Goal: Transaction & Acquisition: Purchase product/service

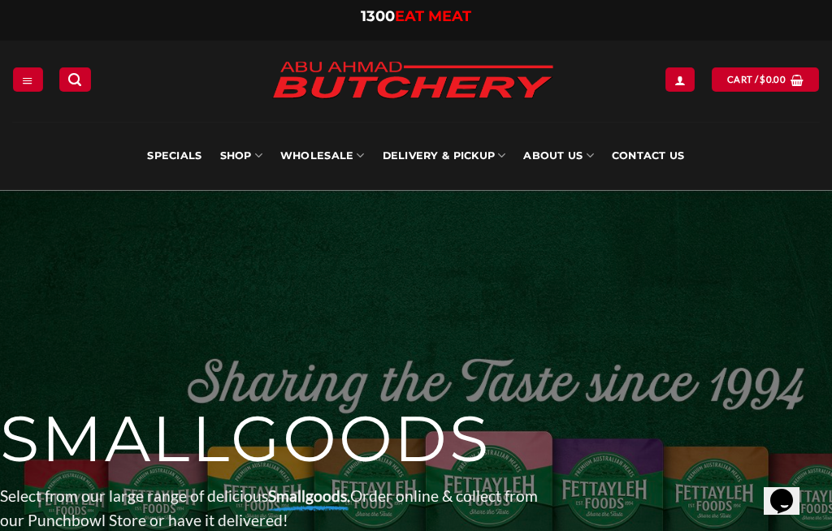
click at [349, 148] on link "Wholesale" at bounding box center [322, 156] width 84 height 68
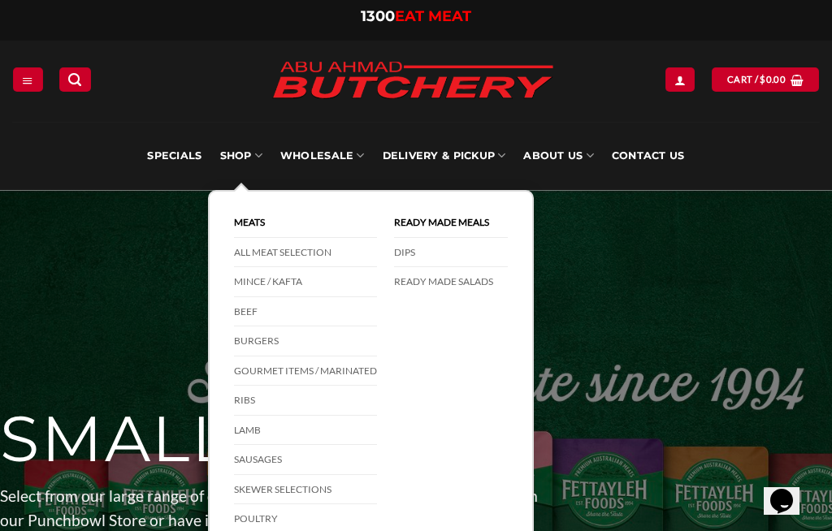
click at [246, 148] on link "SHOP" at bounding box center [241, 156] width 42 height 68
click at [325, 314] on link "Beef" at bounding box center [305, 312] width 143 height 30
click at [284, 280] on link "Mince / Kafta" at bounding box center [305, 282] width 143 height 30
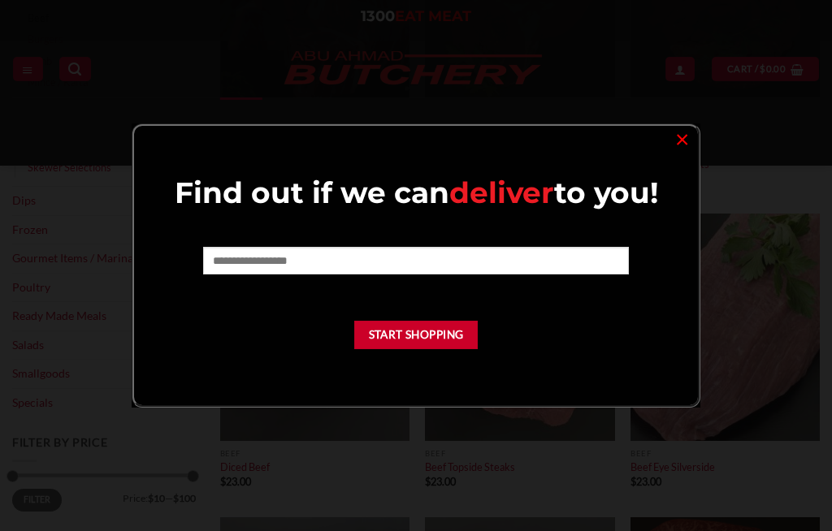
scroll to position [356, 0]
click at [683, 144] on link "×" at bounding box center [682, 139] width 24 height 22
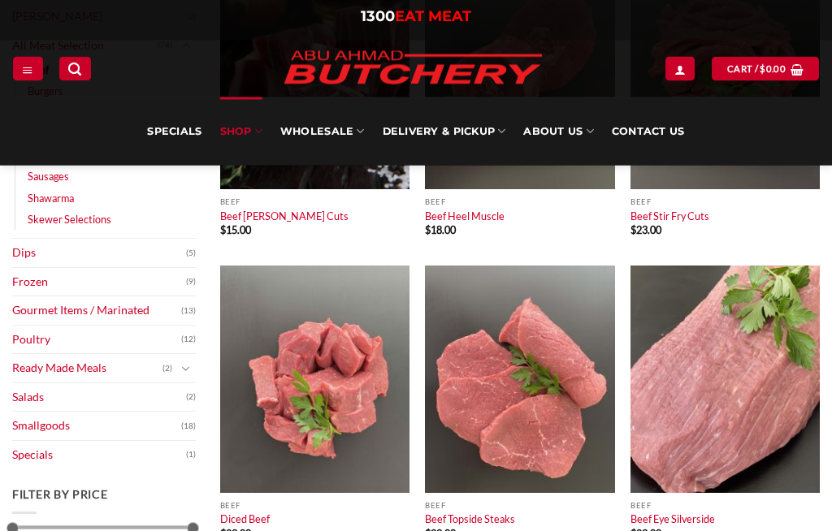
scroll to position [297, 0]
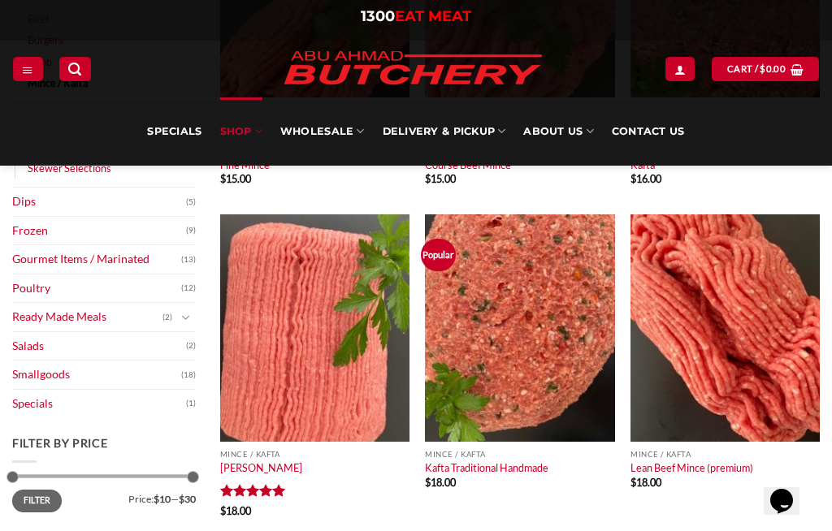
scroll to position [284, 0]
